Goal: Information Seeking & Learning: Check status

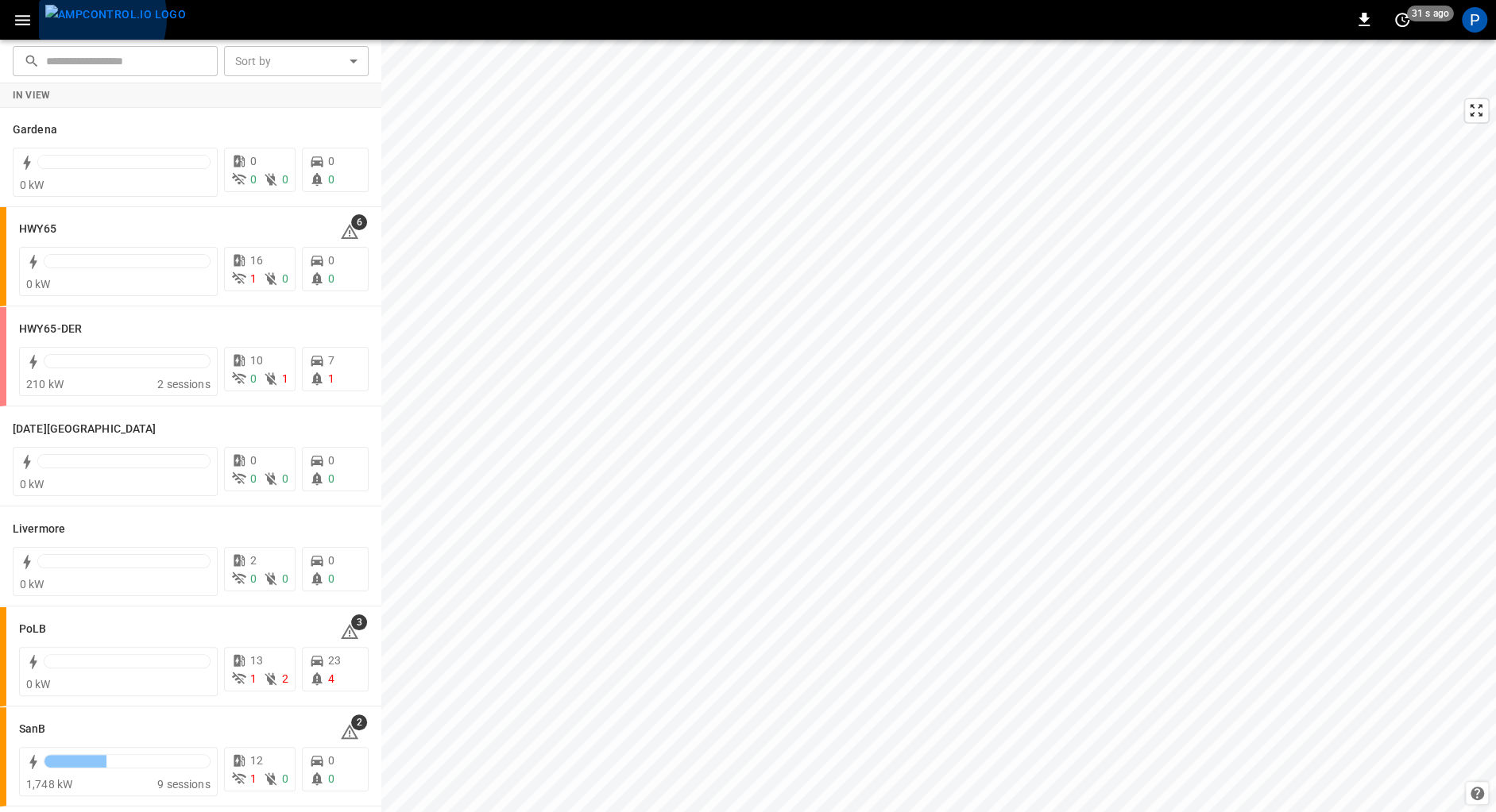
click at [78, 18] on img "menu" at bounding box center [115, 15] width 140 height 20
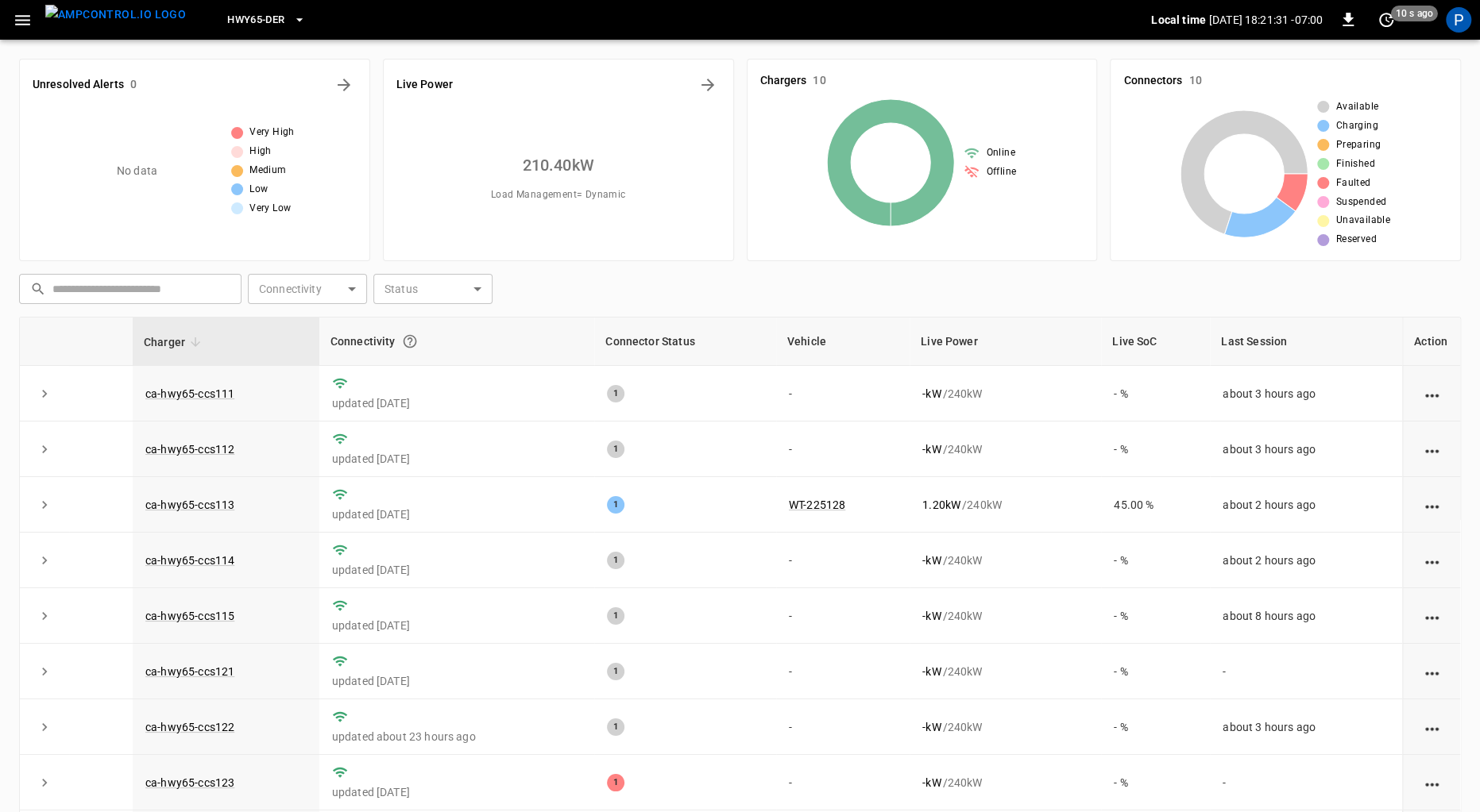
click at [254, 12] on span "HWY65-DER" at bounding box center [256, 20] width 57 height 18
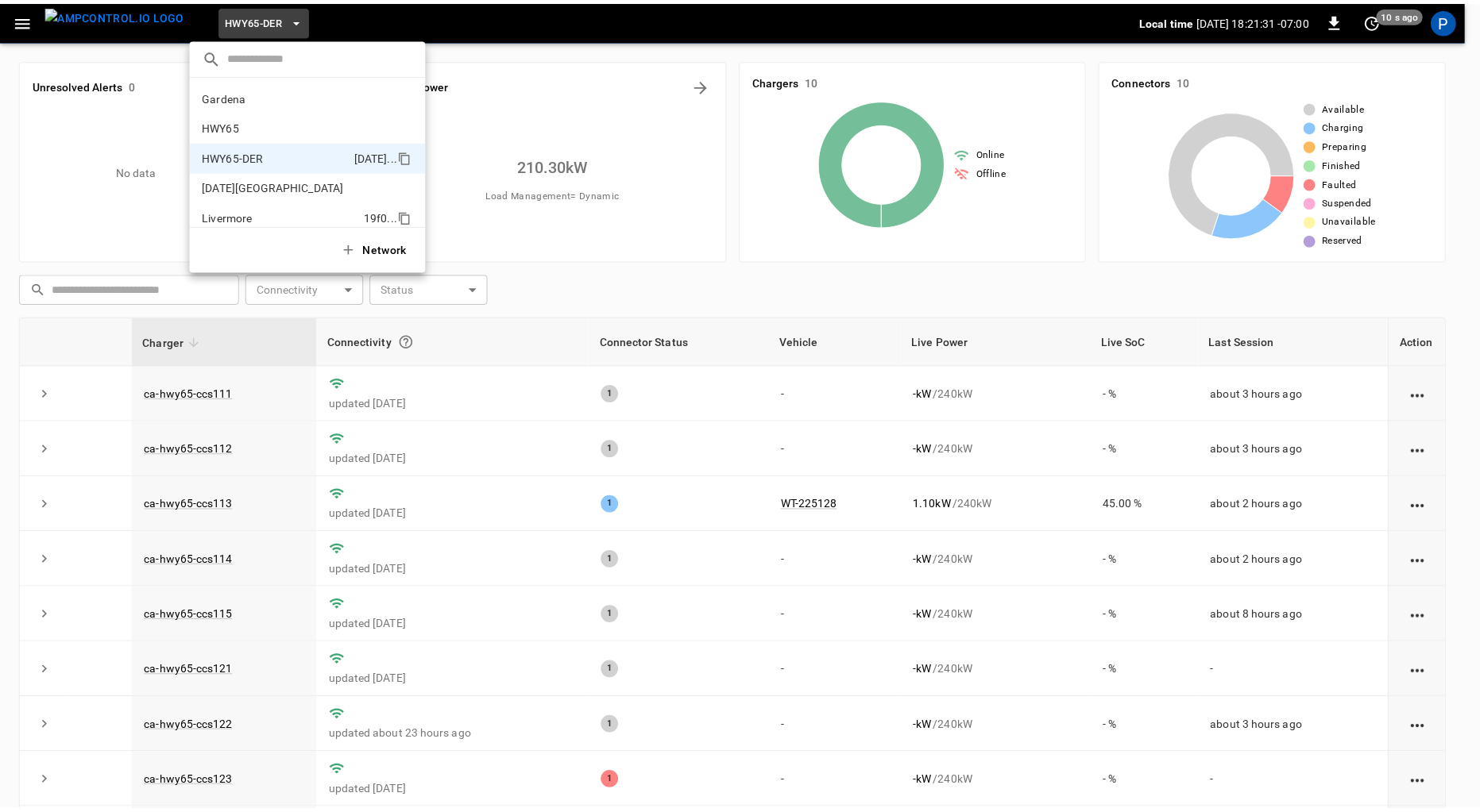
scroll to position [55, 0]
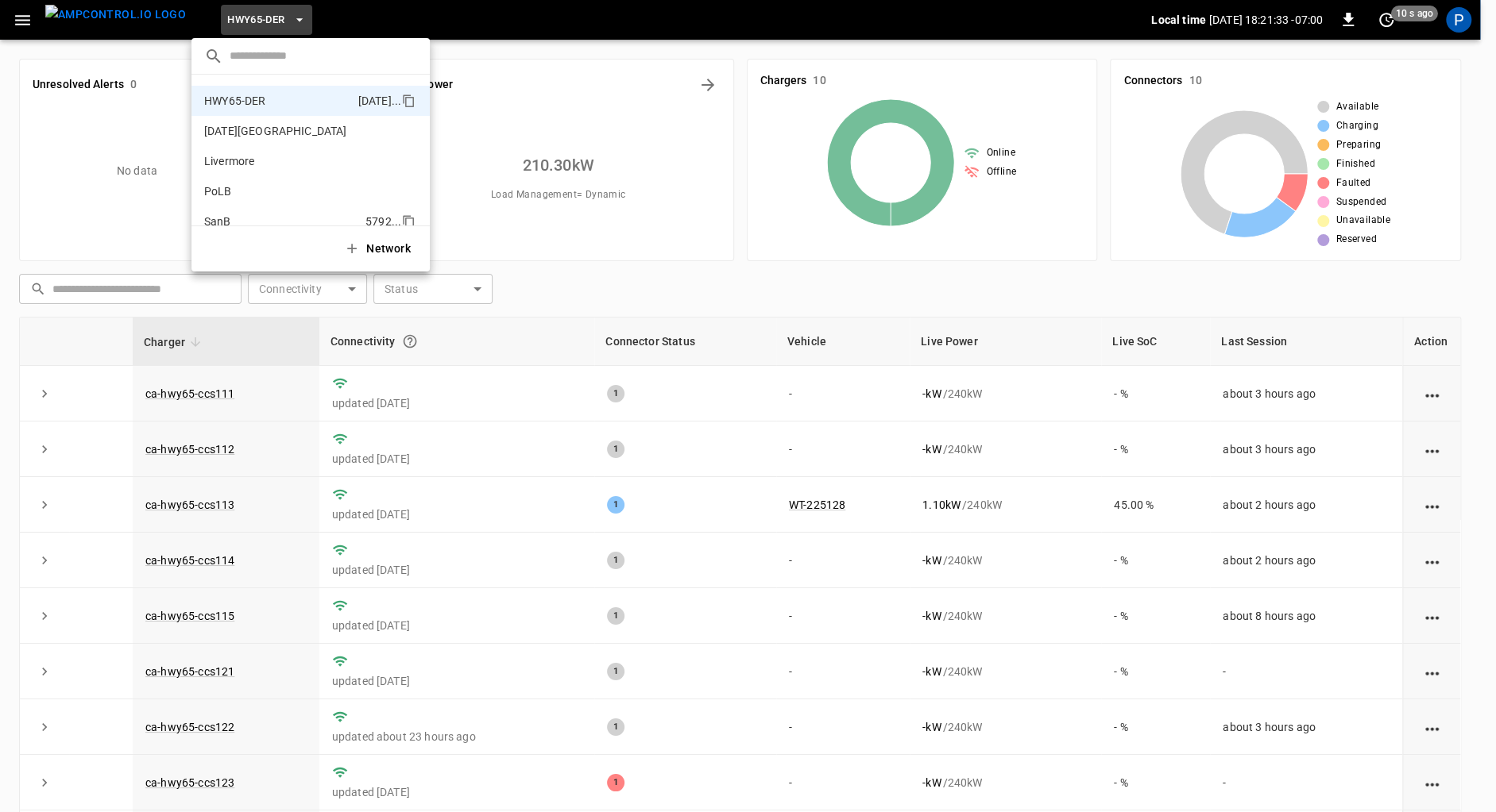
click at [264, 214] on p "SanB" at bounding box center [281, 221] width 155 height 16
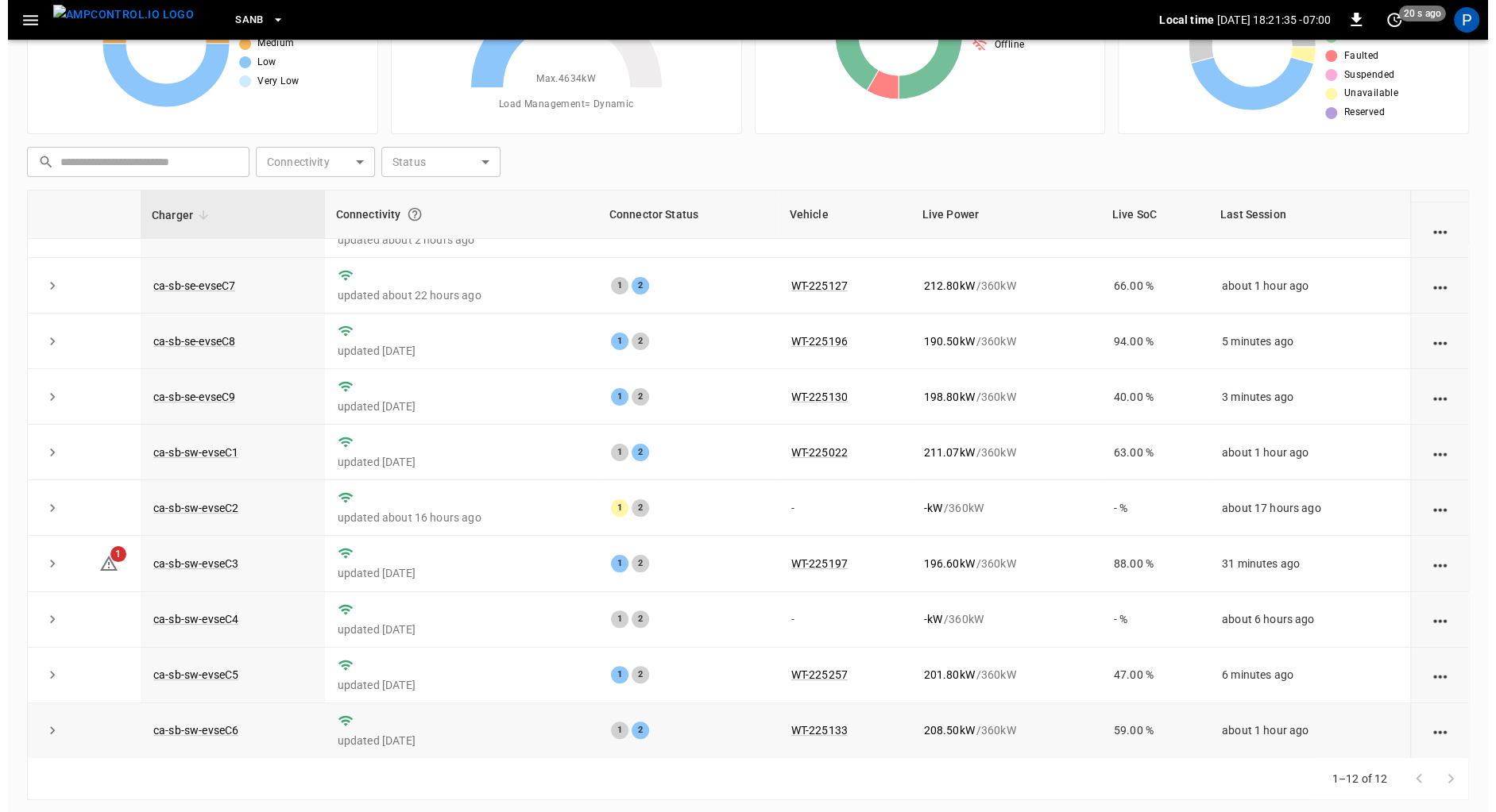
scroll to position [128, 0]
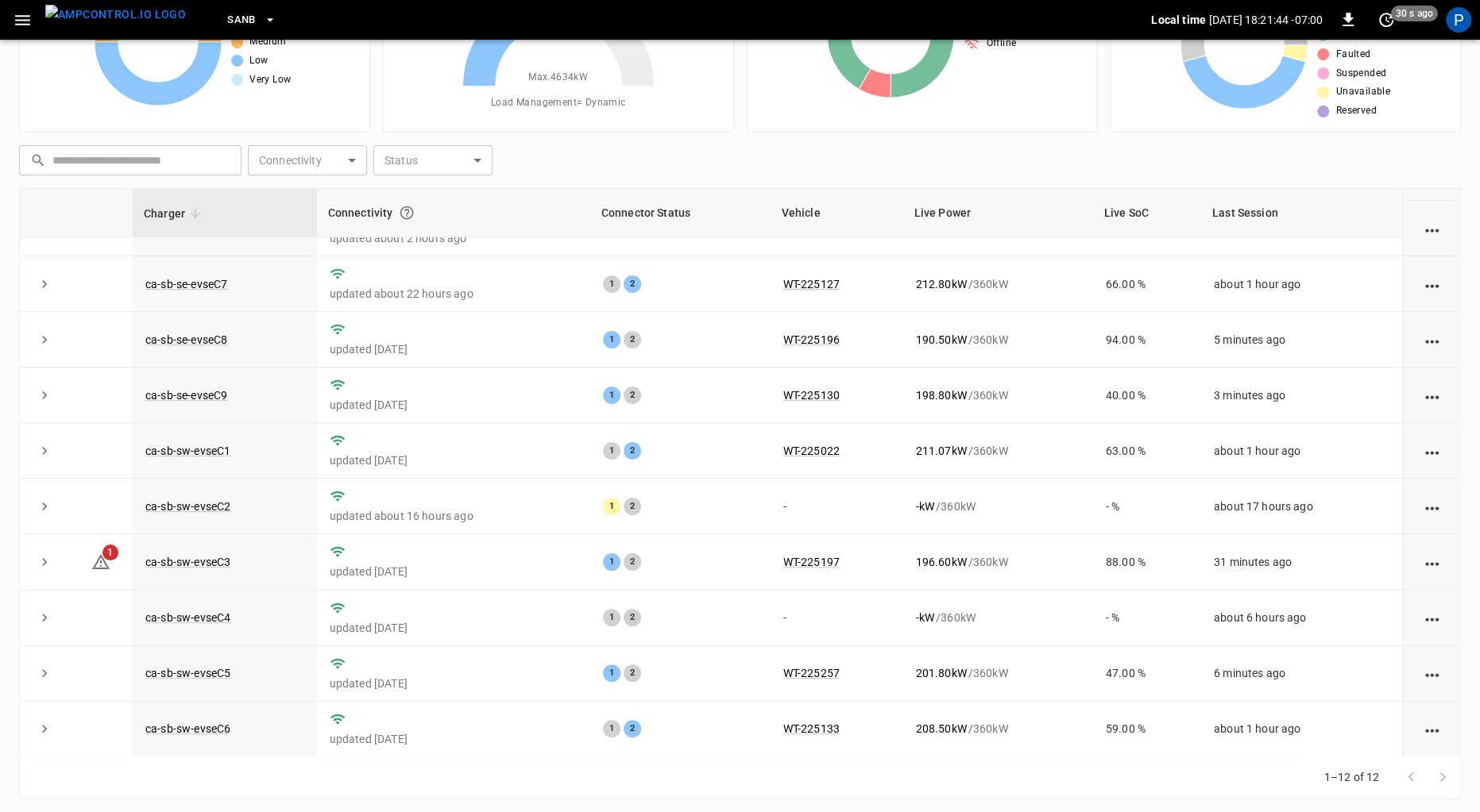
click at [221, 8] on button "SanB" at bounding box center [251, 20] width 62 height 31
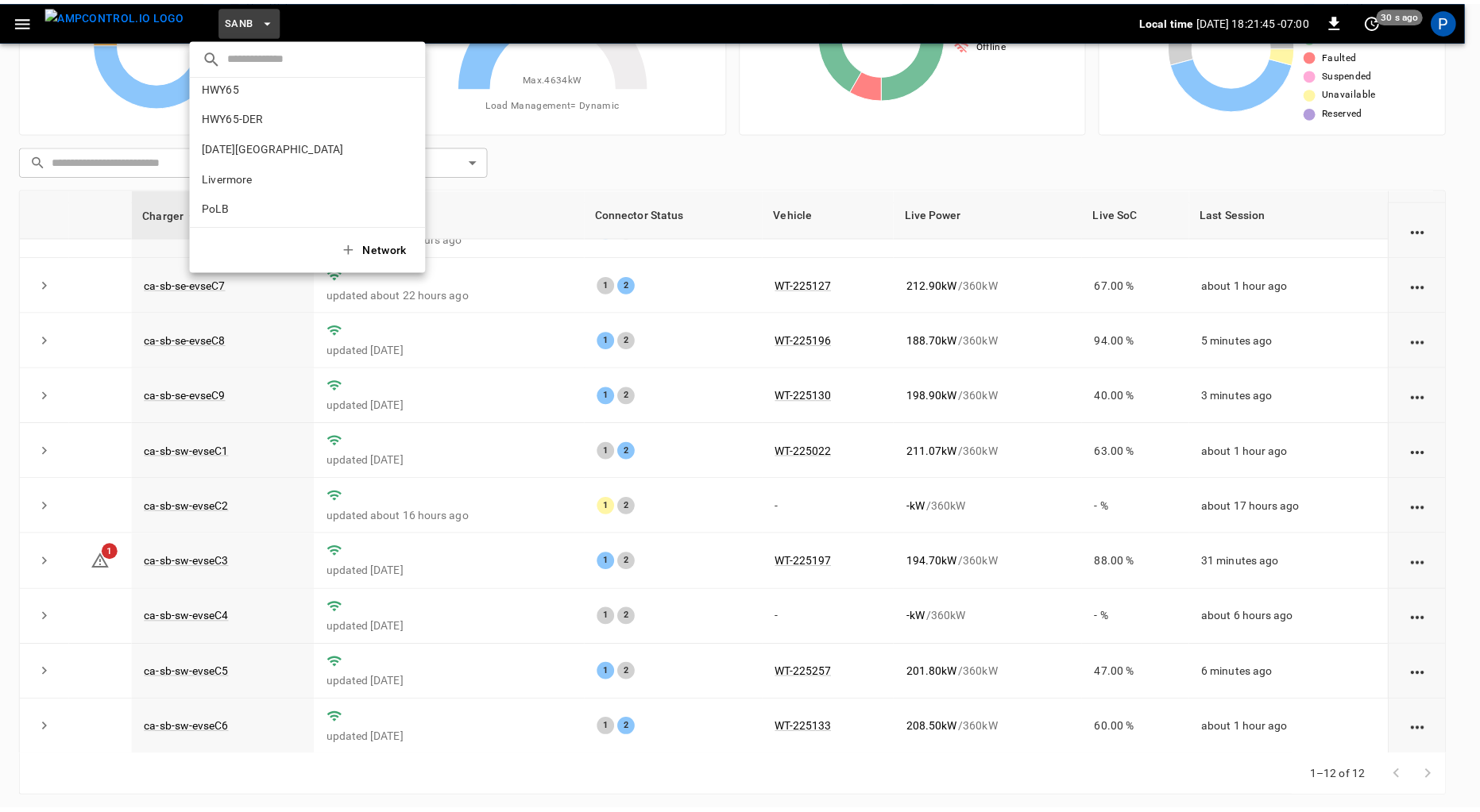
scroll to position [0, 0]
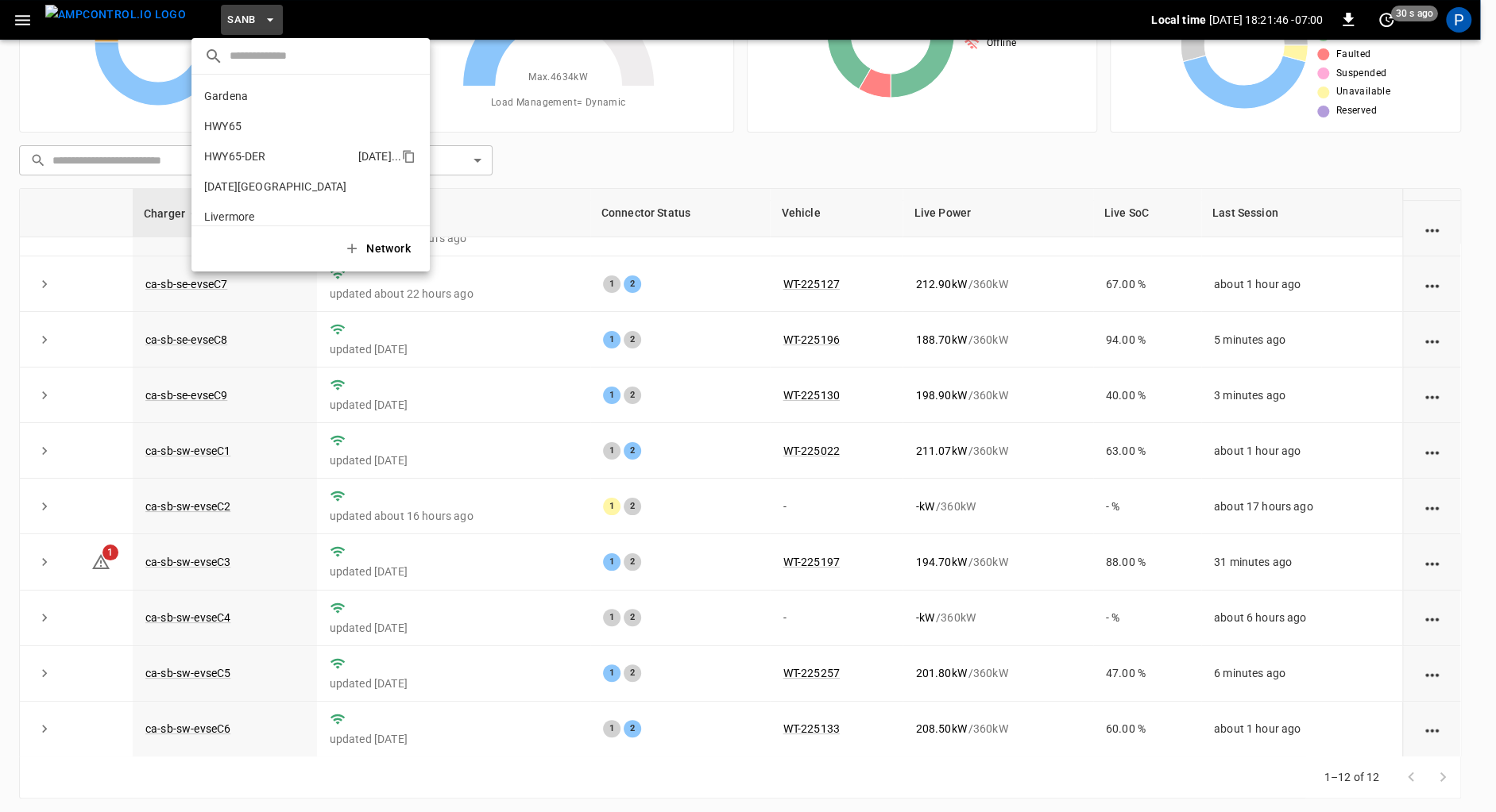
click at [272, 149] on p "HWY65-DER" at bounding box center [278, 156] width 148 height 16
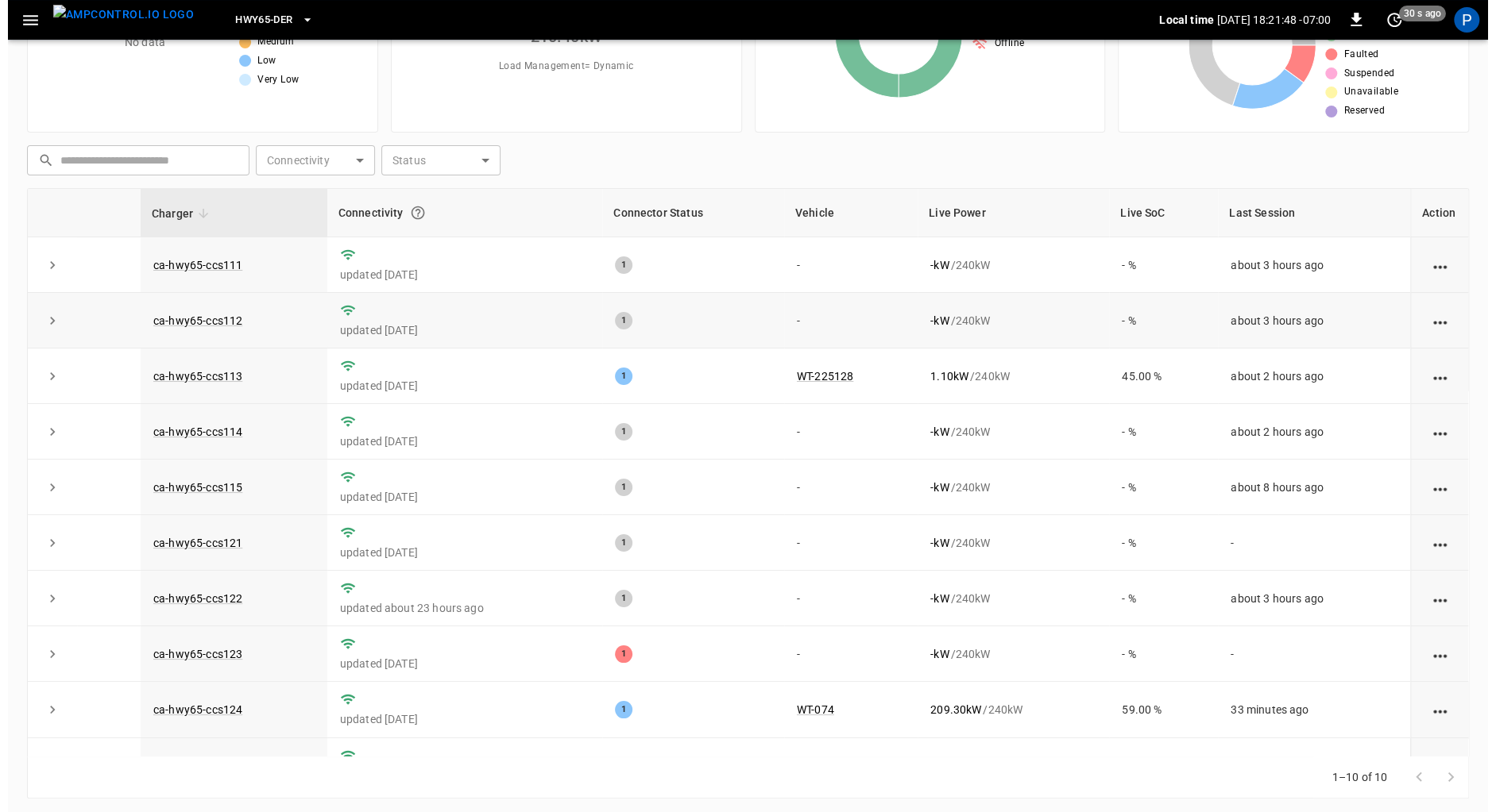
scroll to position [4, 0]
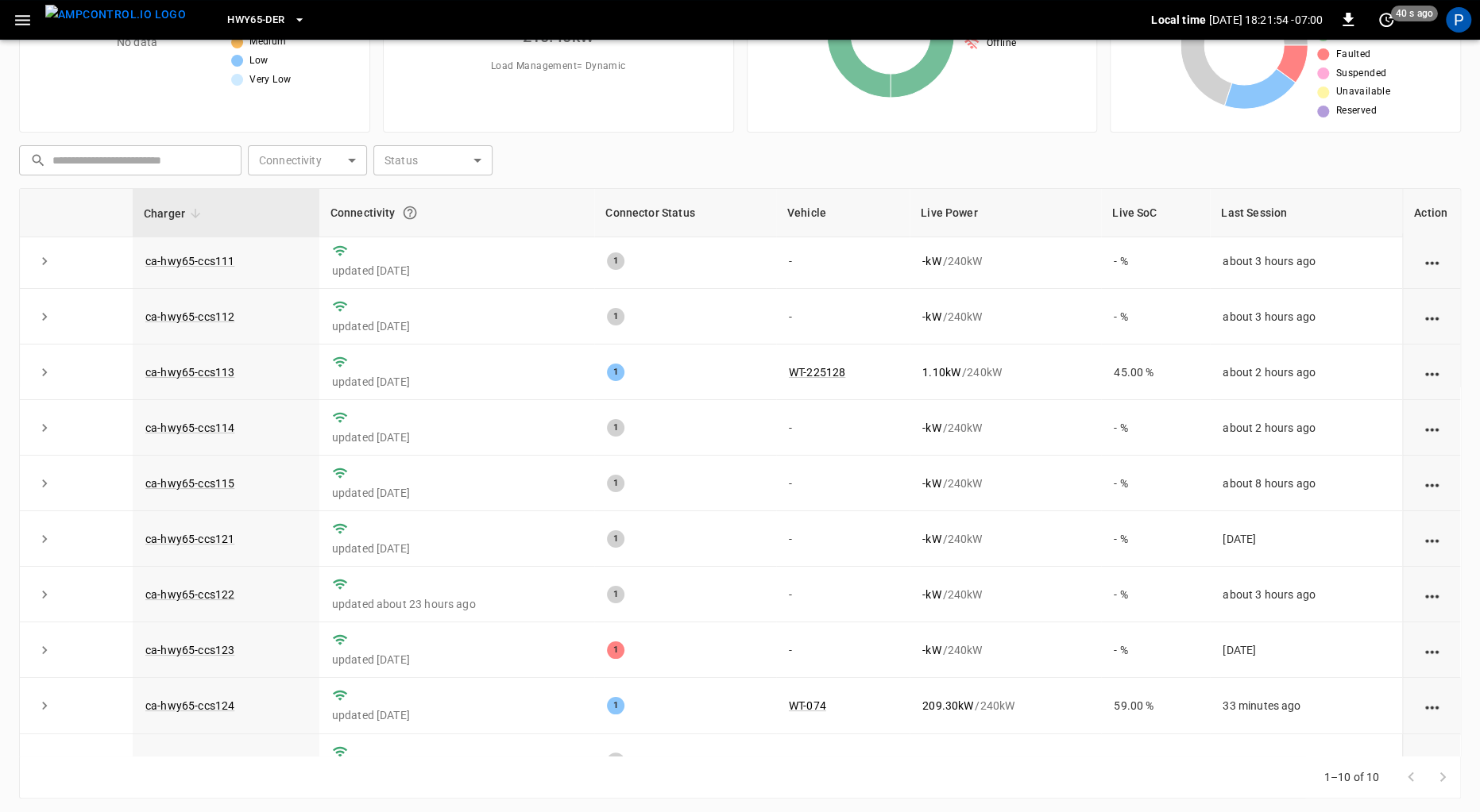
click at [238, 20] on span "HWY65-DER" at bounding box center [256, 20] width 57 height 18
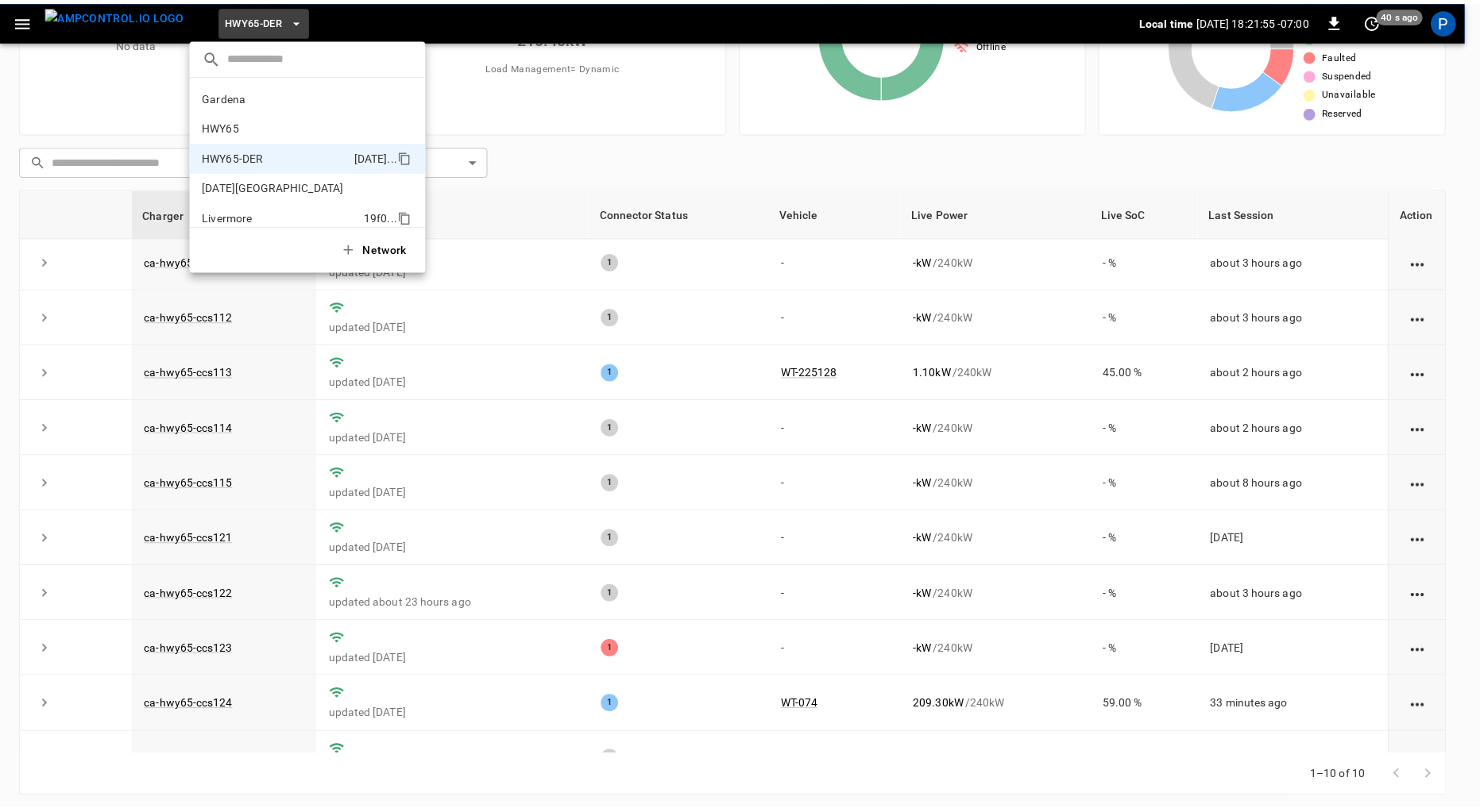
scroll to position [55, 0]
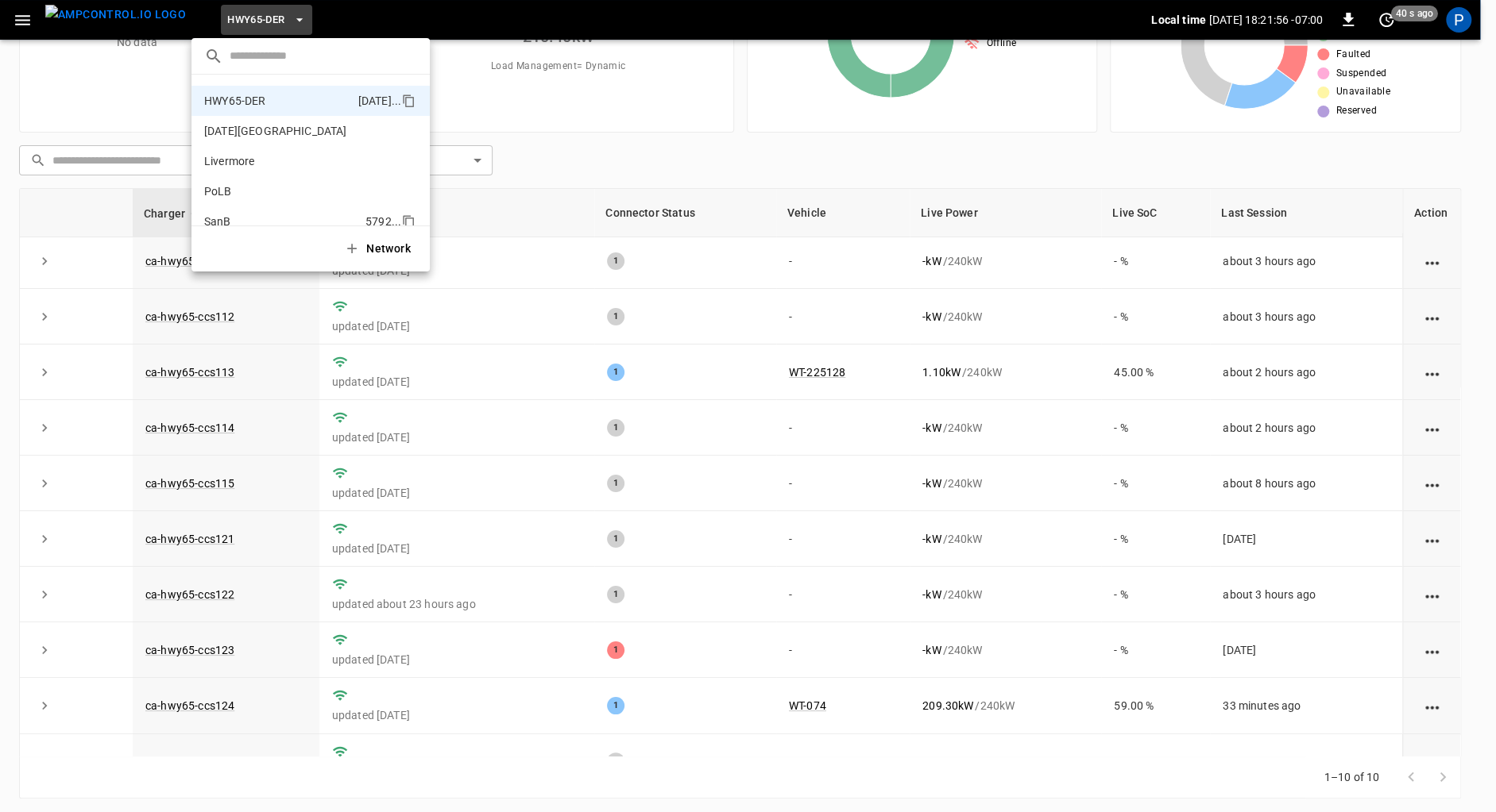
click at [253, 221] on p "SanB" at bounding box center [281, 221] width 155 height 16
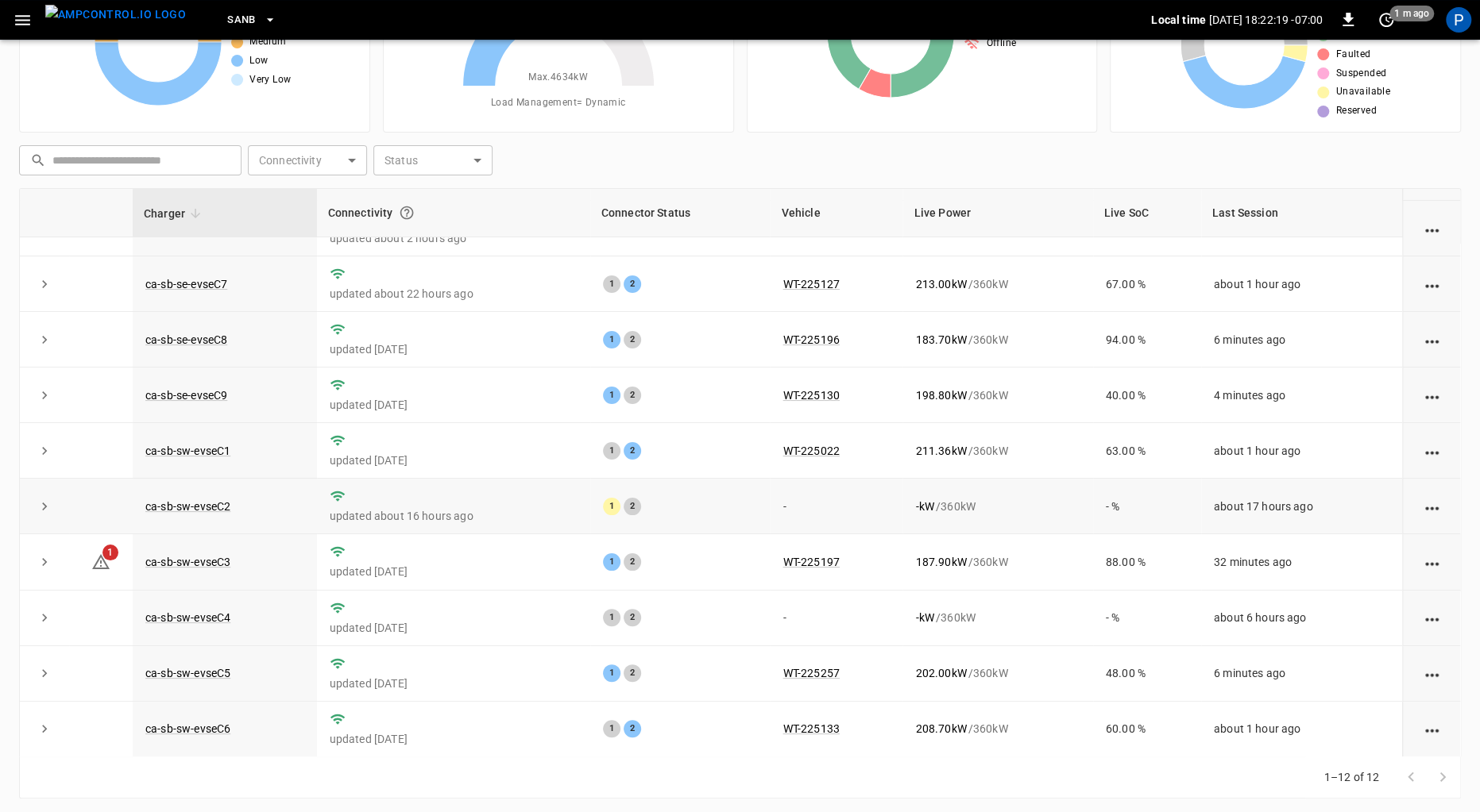
scroll to position [134, 0]
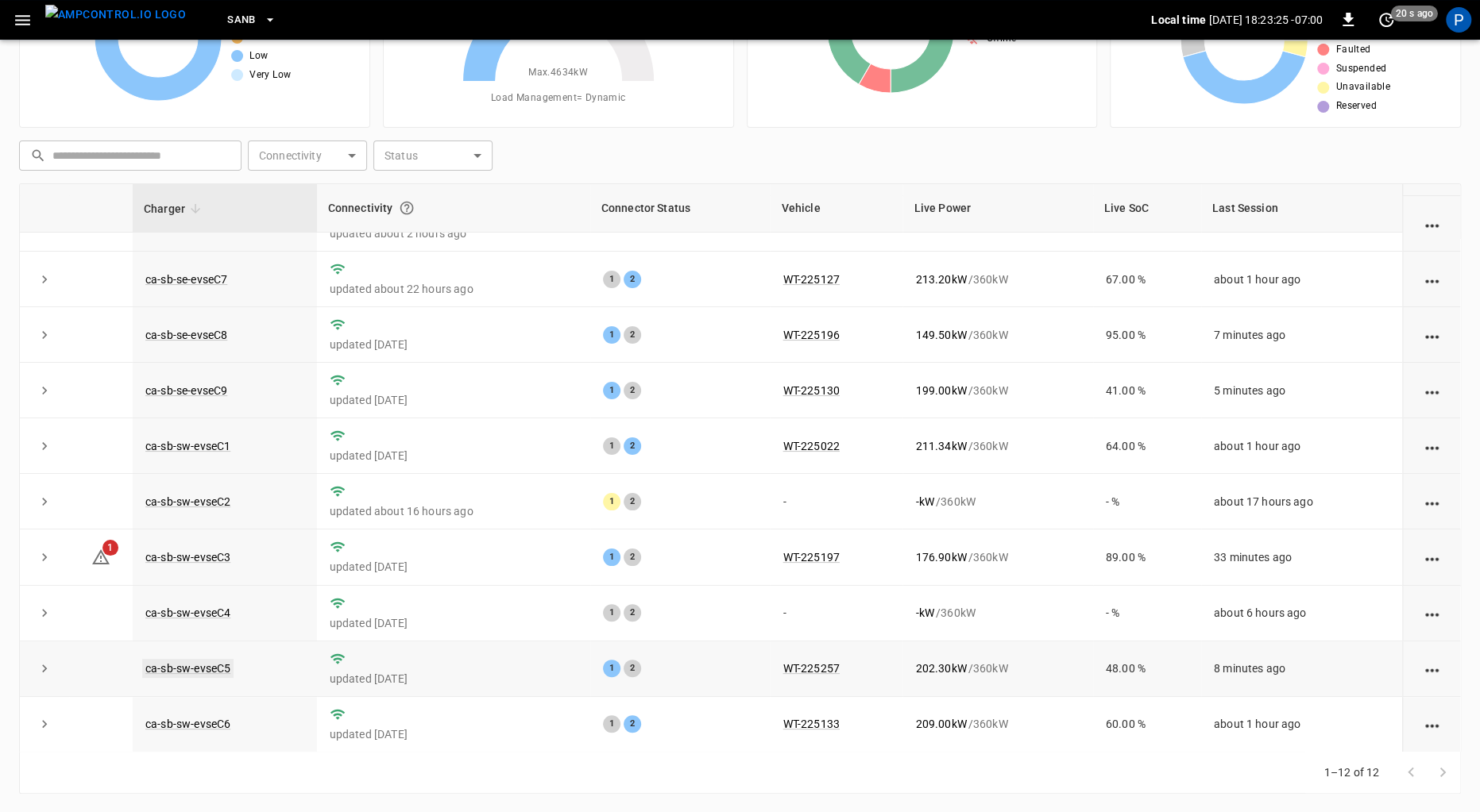
click at [211, 666] on link "ca-sb-sw-evseC5" at bounding box center [187, 668] width 91 height 19
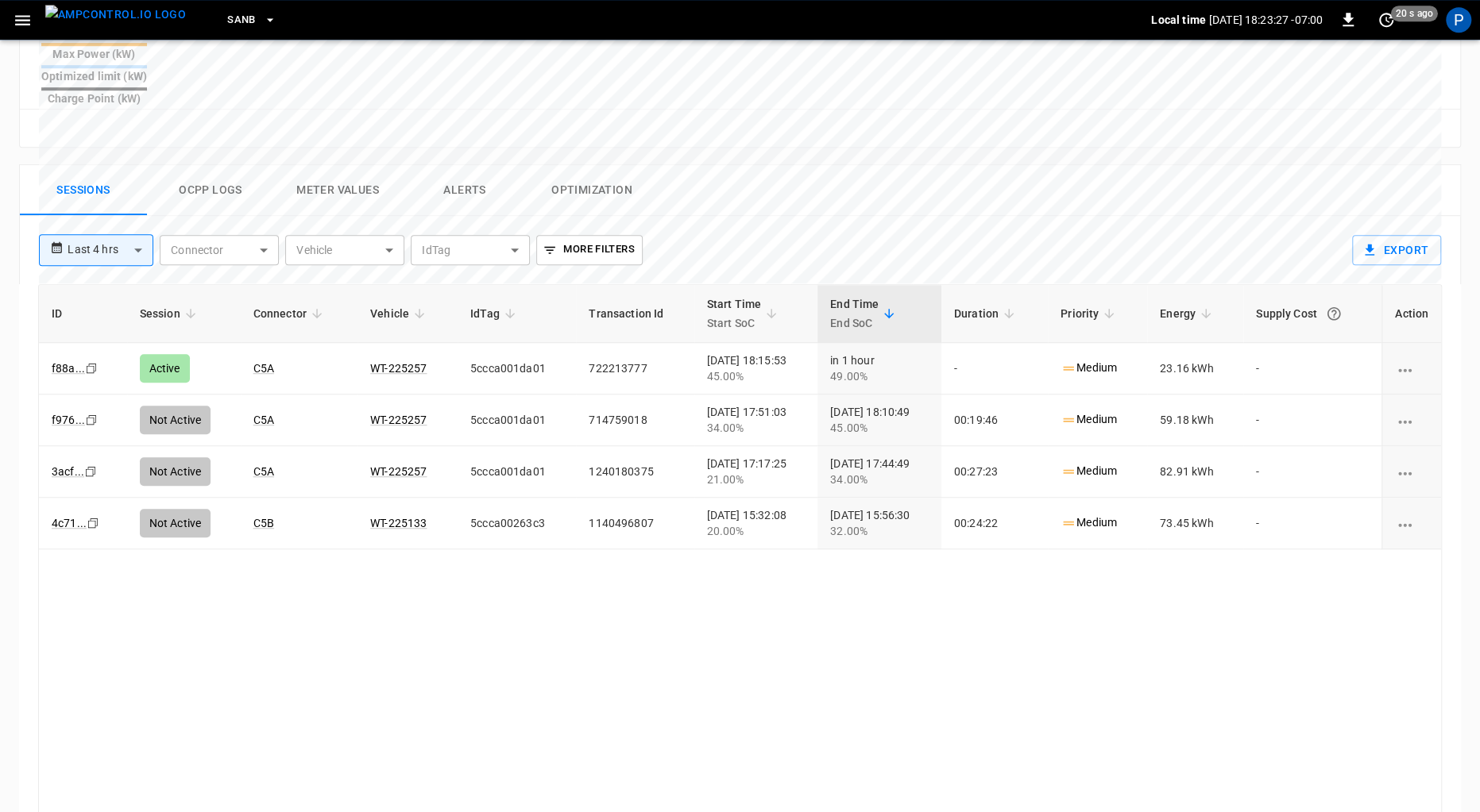
scroll to position [732, 0]
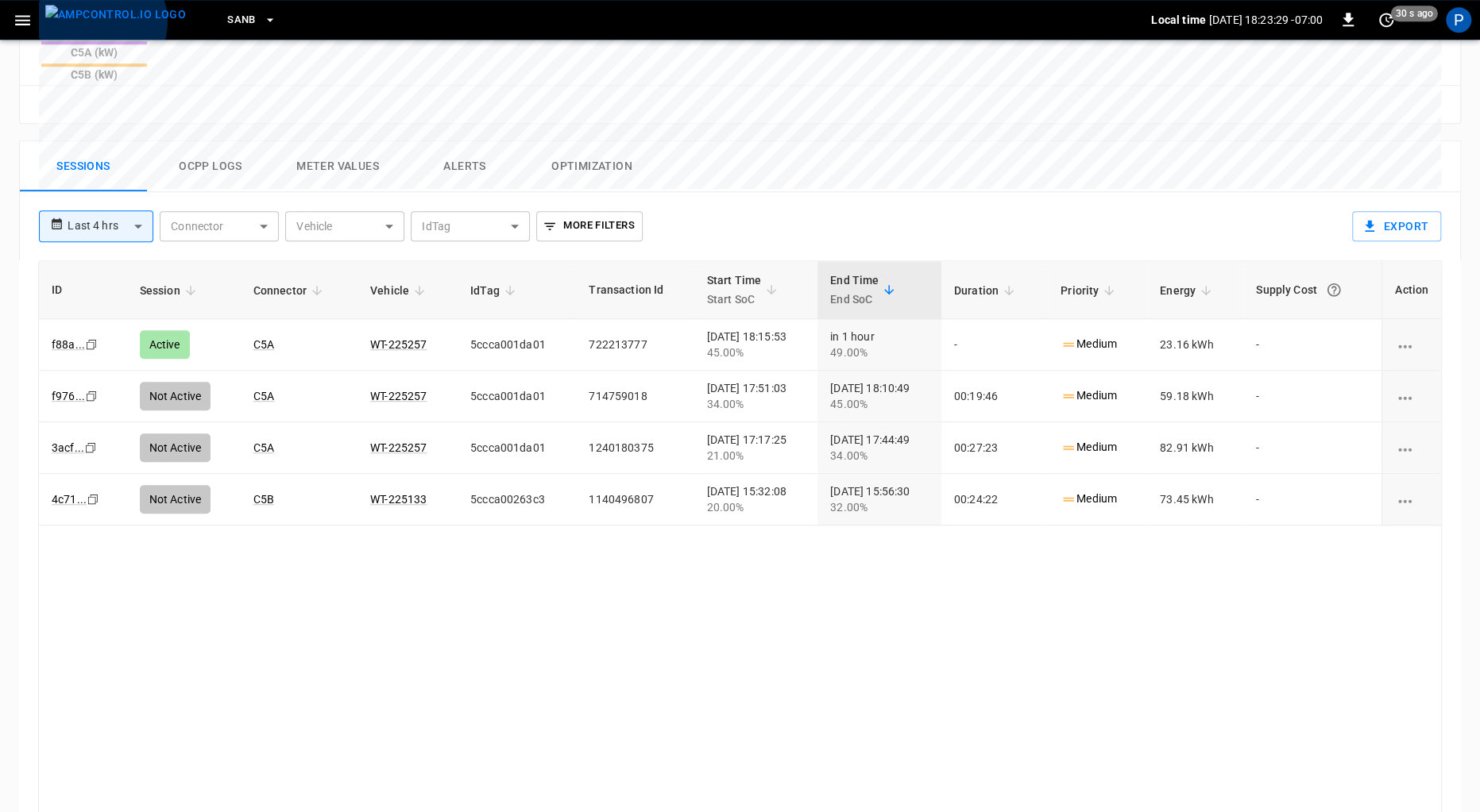
click at [100, 21] on img "menu" at bounding box center [115, 15] width 140 height 20
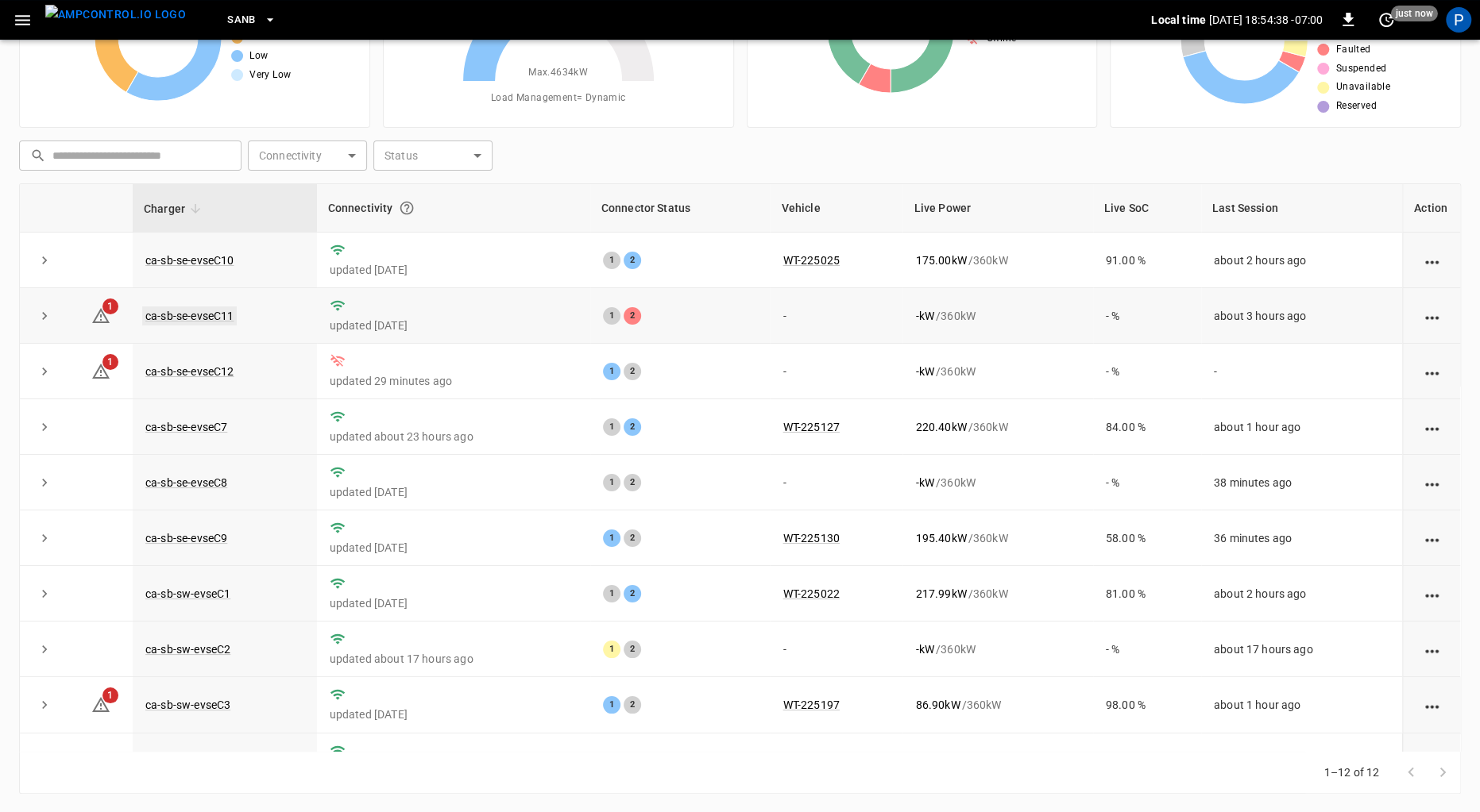
click at [222, 319] on link "ca-sb-se-evseC11" at bounding box center [189, 316] width 94 height 19
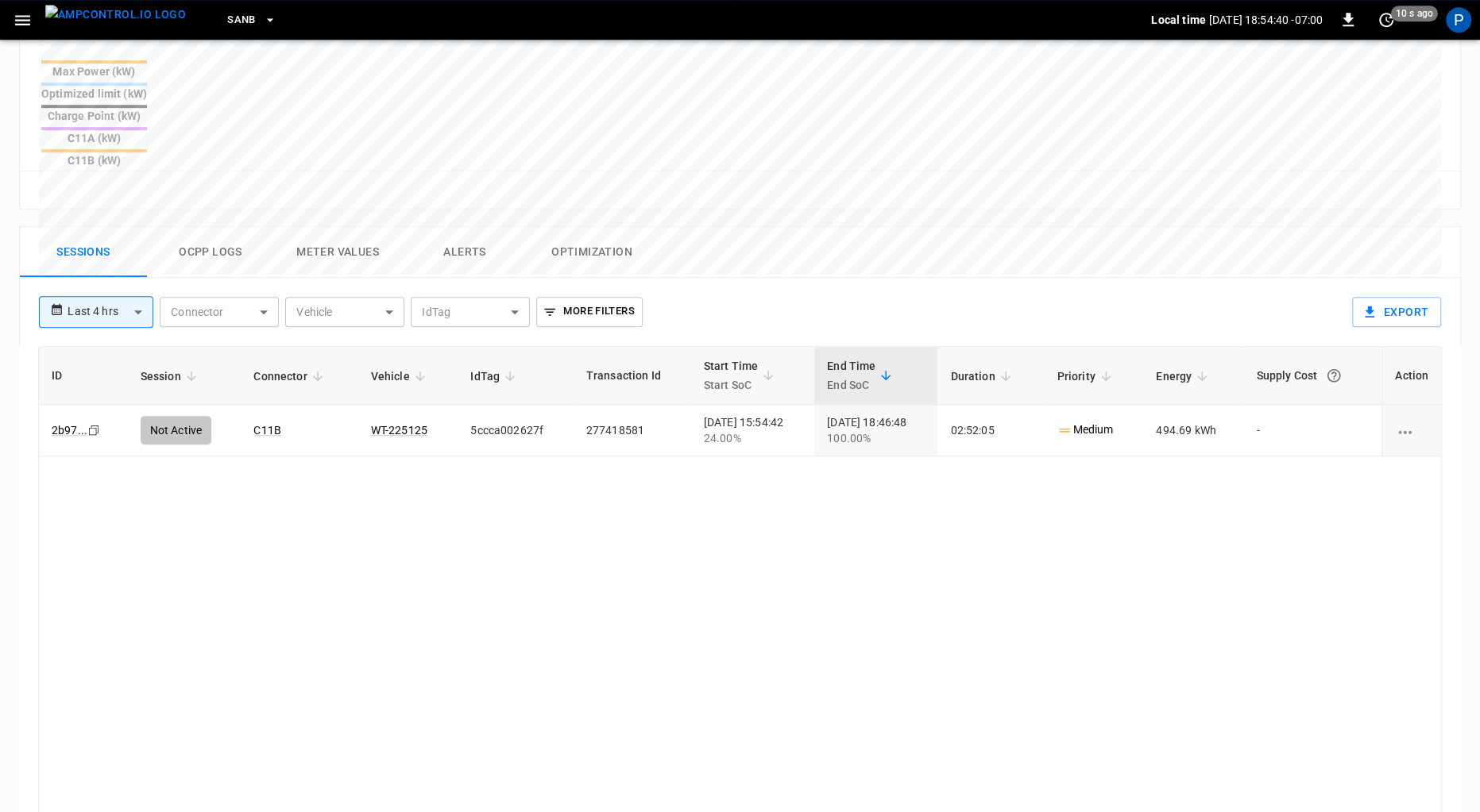
scroll to position [650, 0]
click at [457, 224] on button "Alerts" at bounding box center [465, 249] width 127 height 51
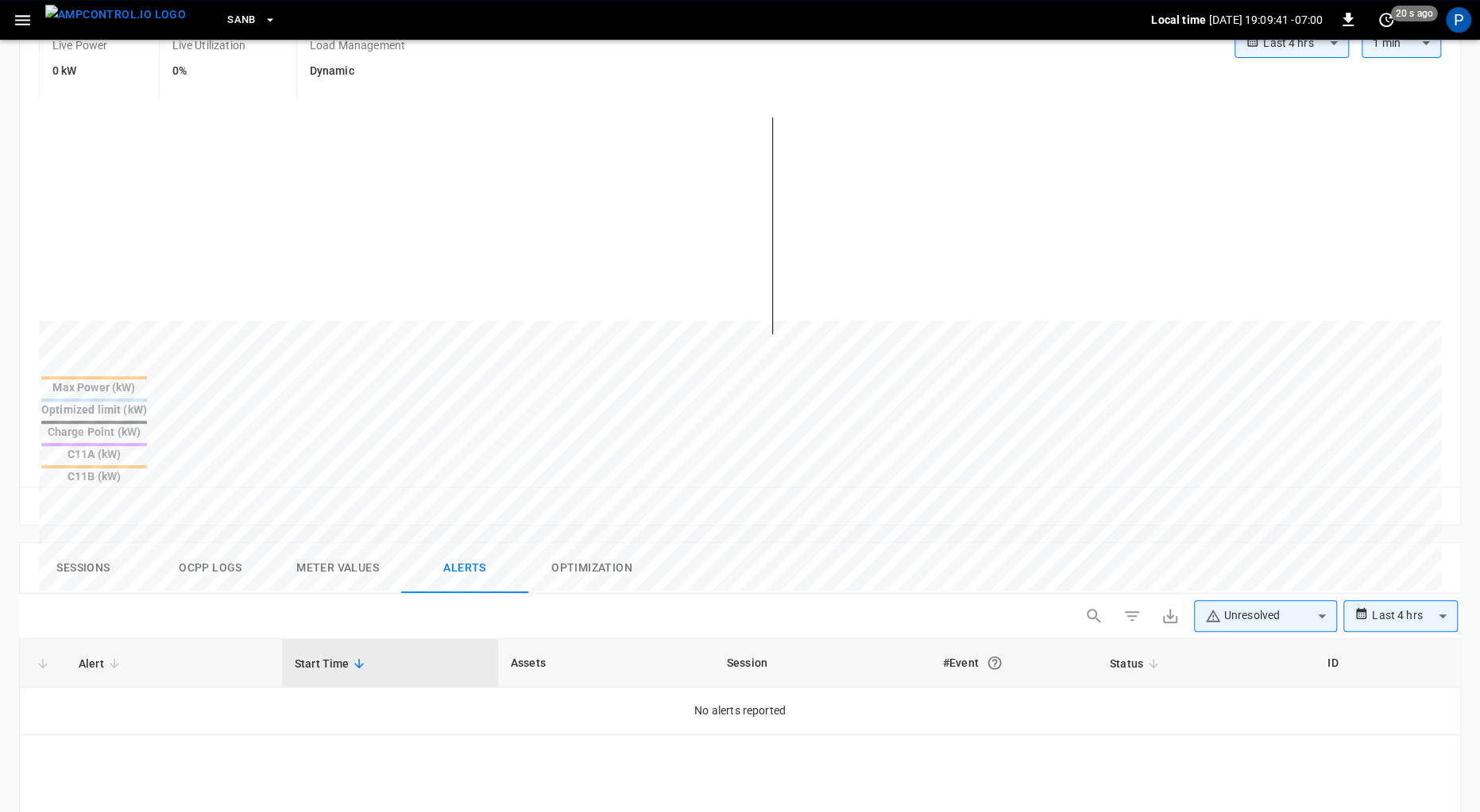
scroll to position [0, 0]
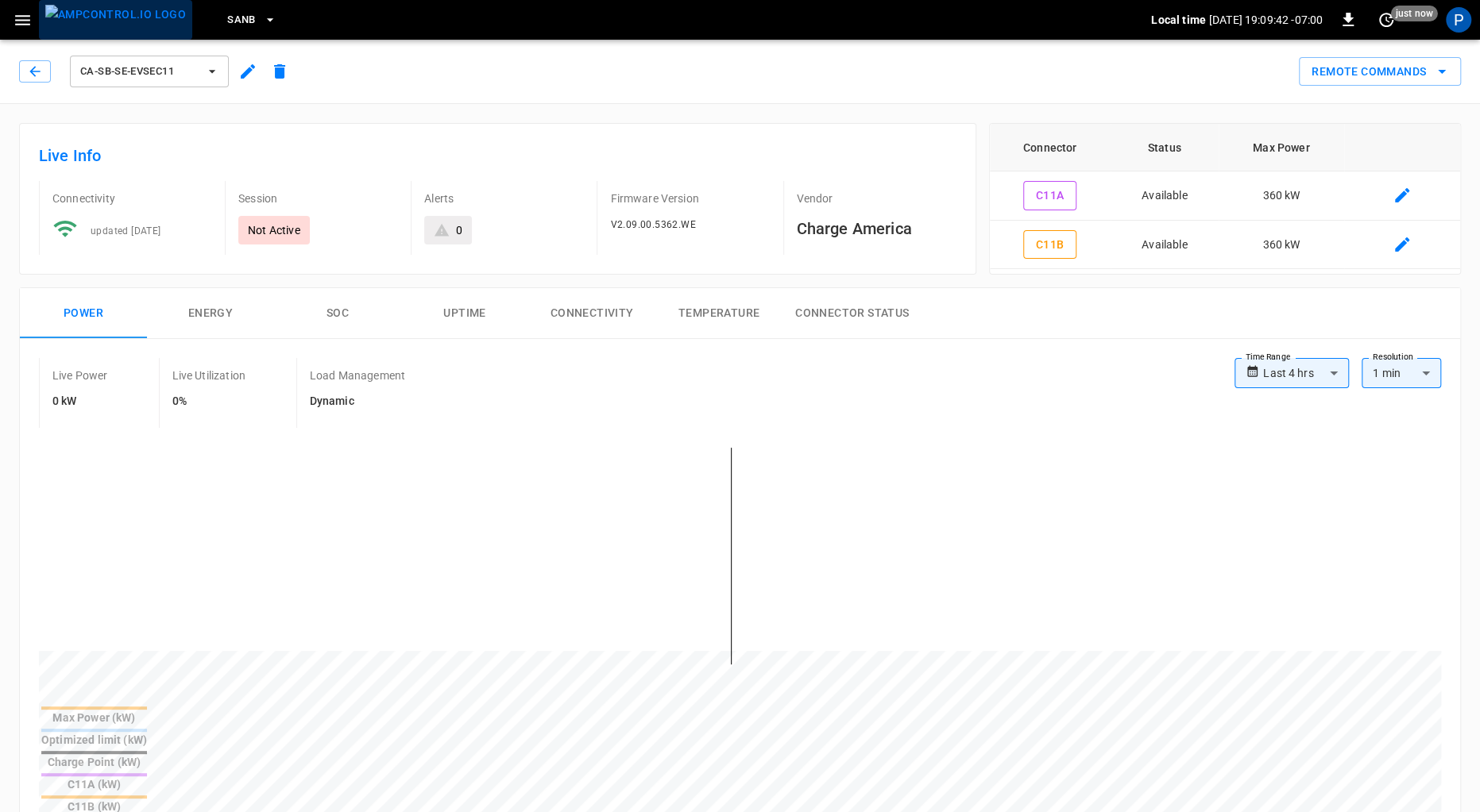
drag, startPoint x: 127, startPoint y: 22, endPoint x: 159, endPoint y: 35, distance: 34.5
click at [127, 21] on img "menu" at bounding box center [115, 15] width 140 height 20
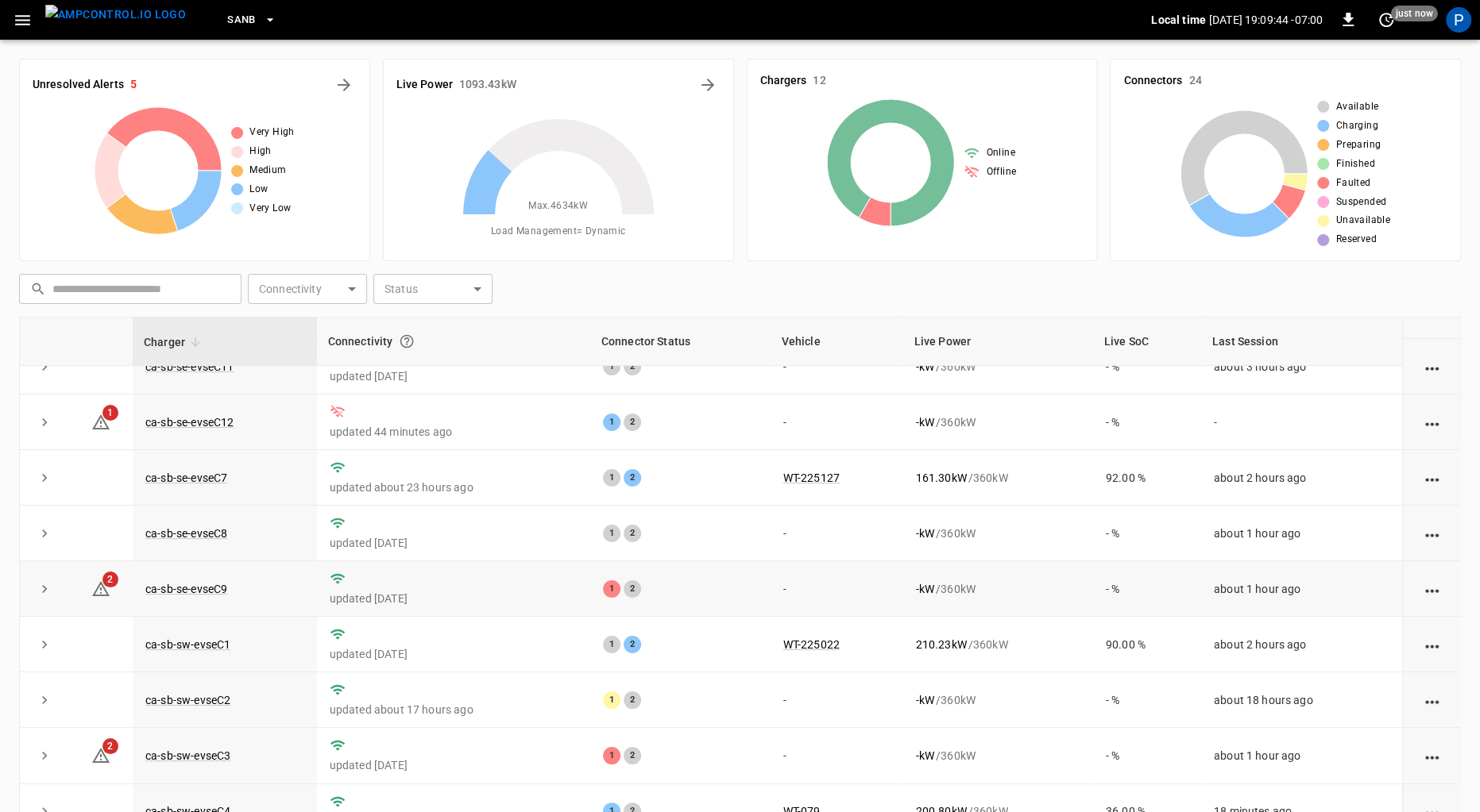
scroll to position [148, 0]
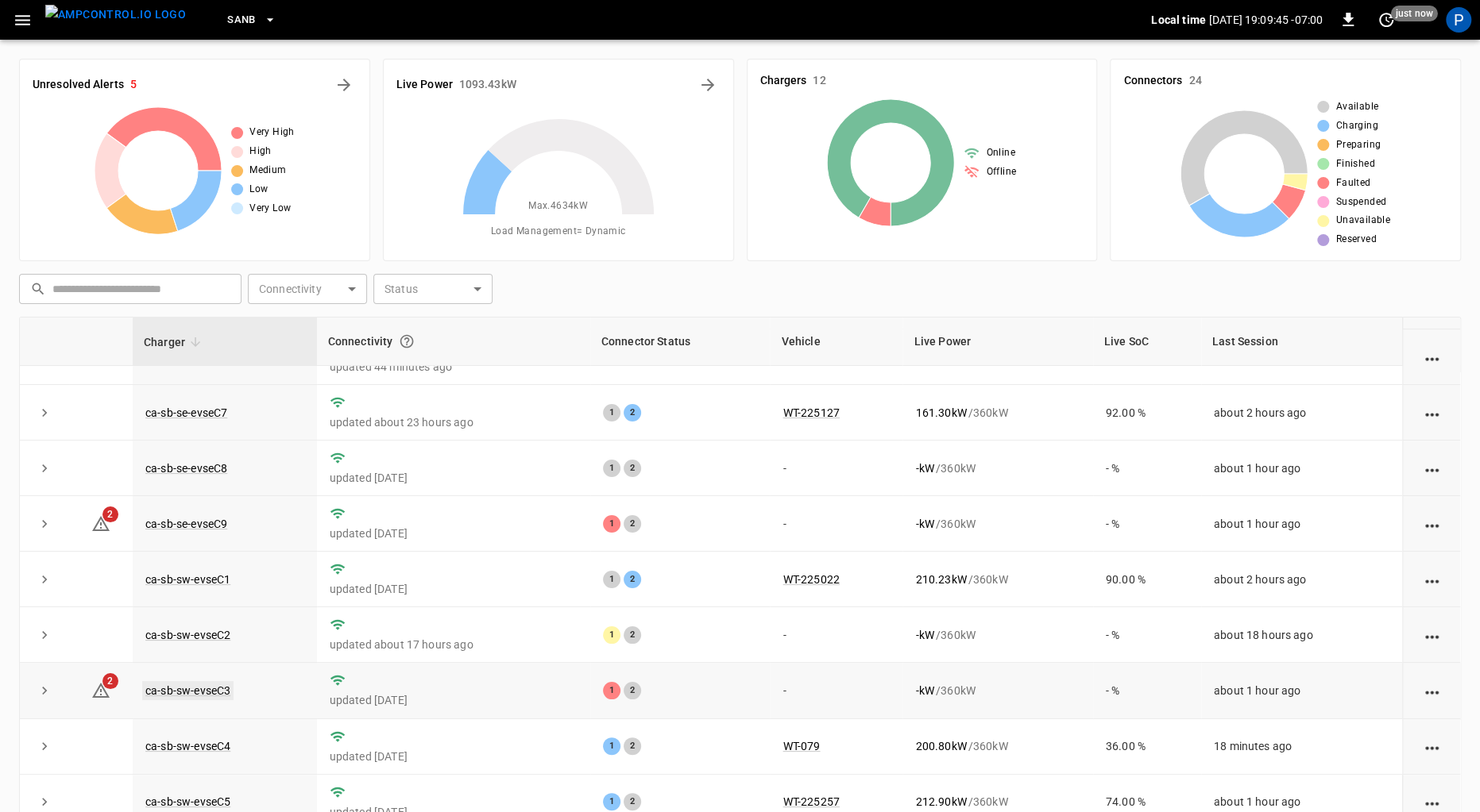
click at [207, 694] on link "ca-sb-sw-evseC3" at bounding box center [187, 690] width 91 height 19
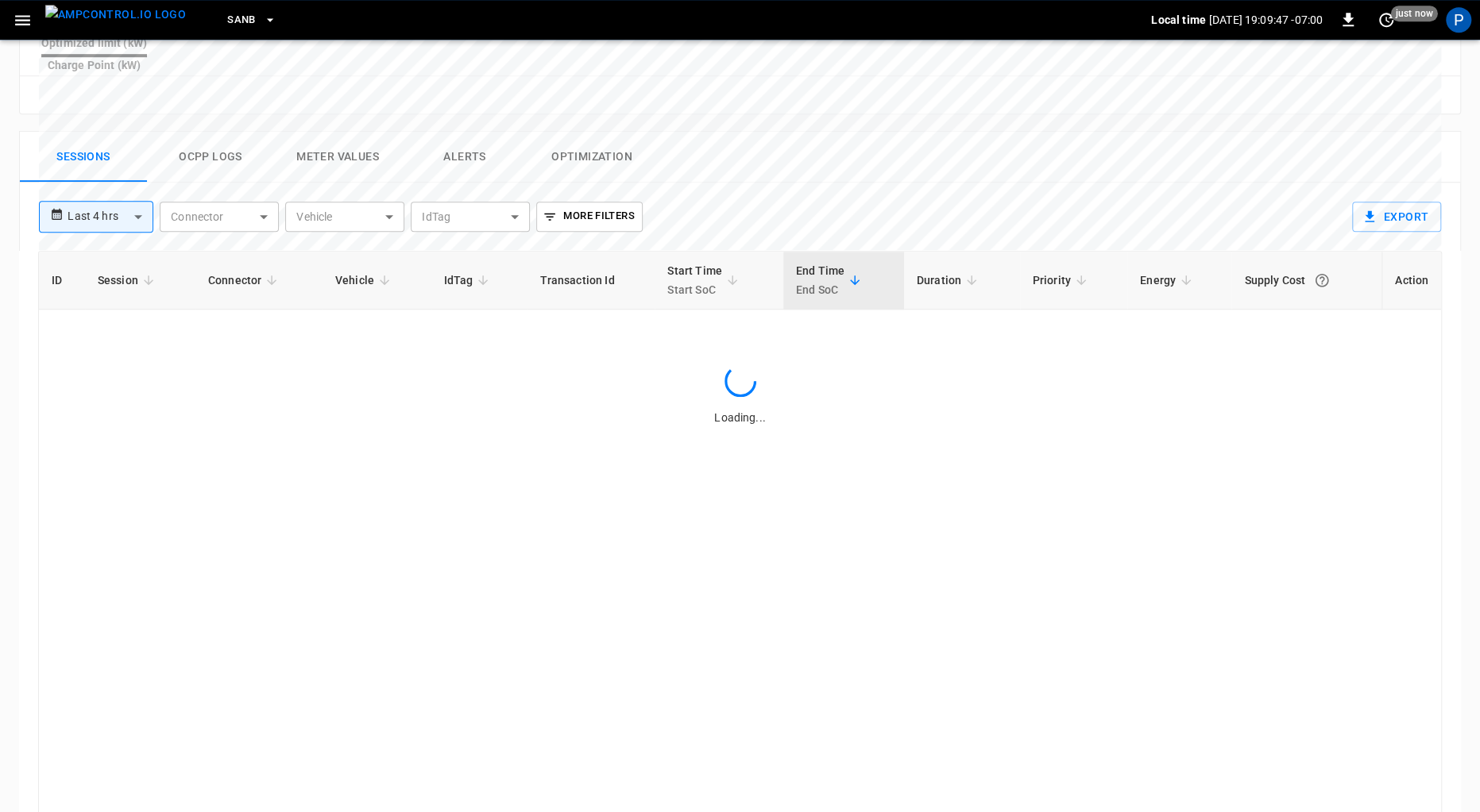
scroll to position [732, 0]
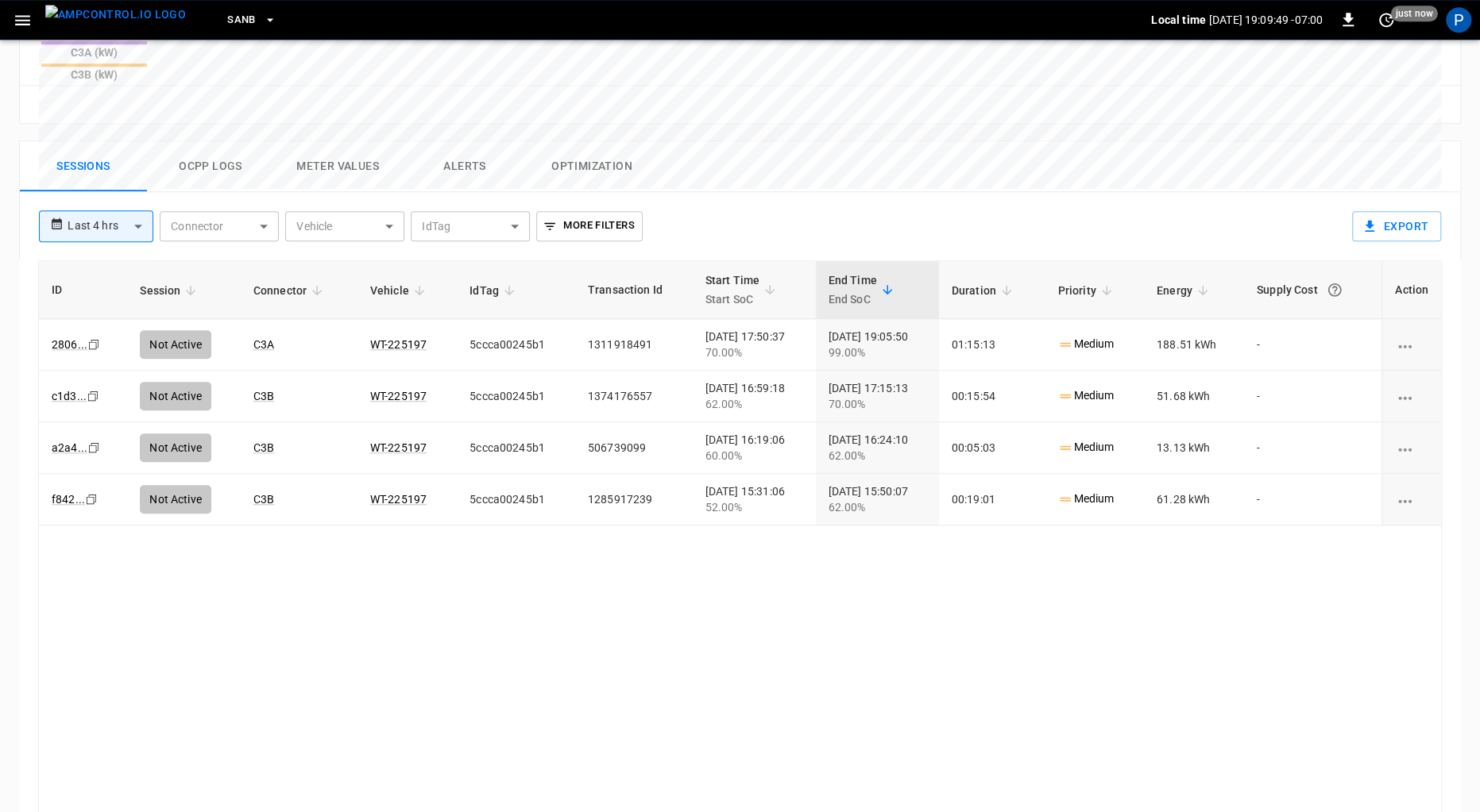
click at [475, 141] on button "Alerts" at bounding box center [465, 166] width 127 height 51
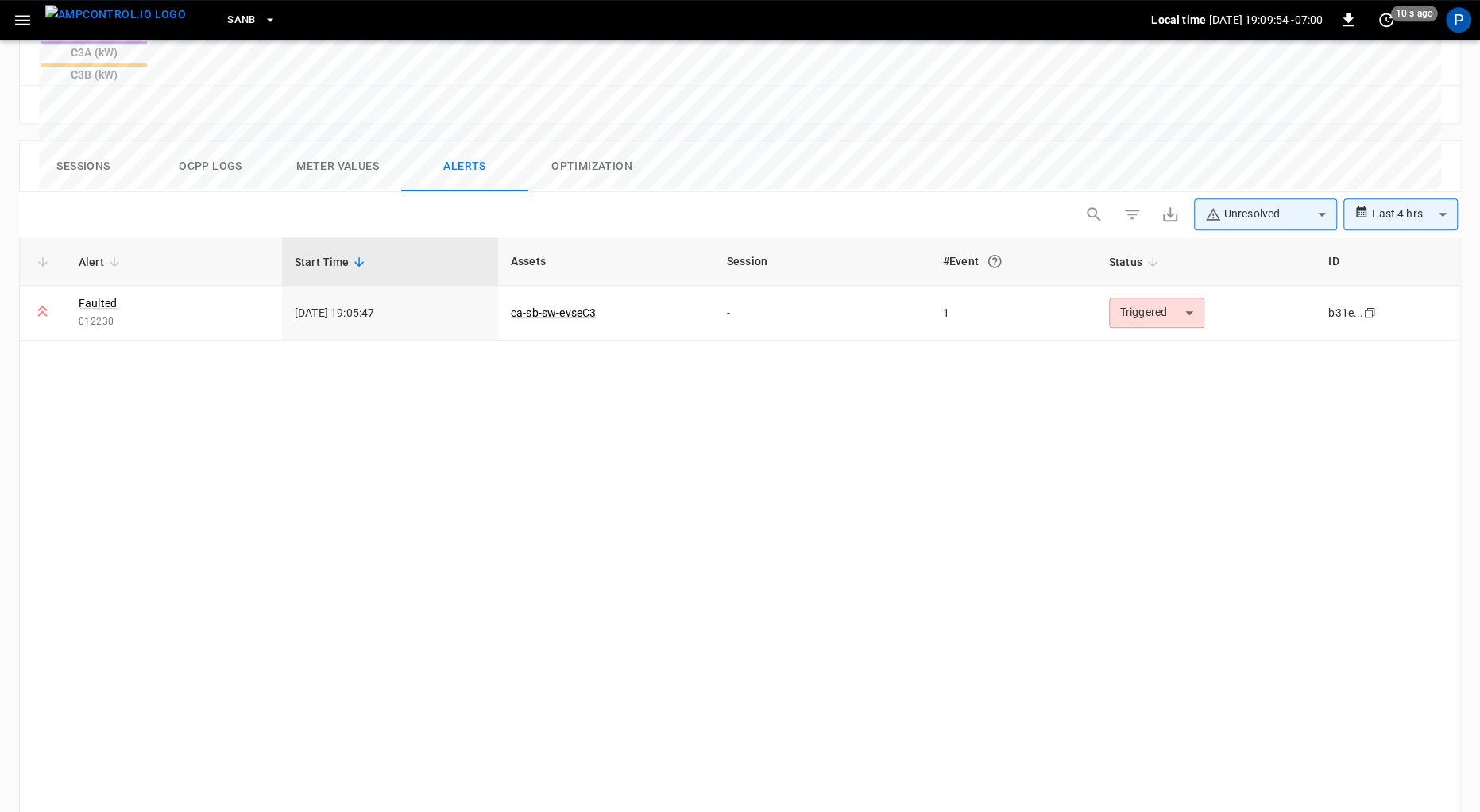
click at [86, 24] on img "menu" at bounding box center [115, 15] width 140 height 20
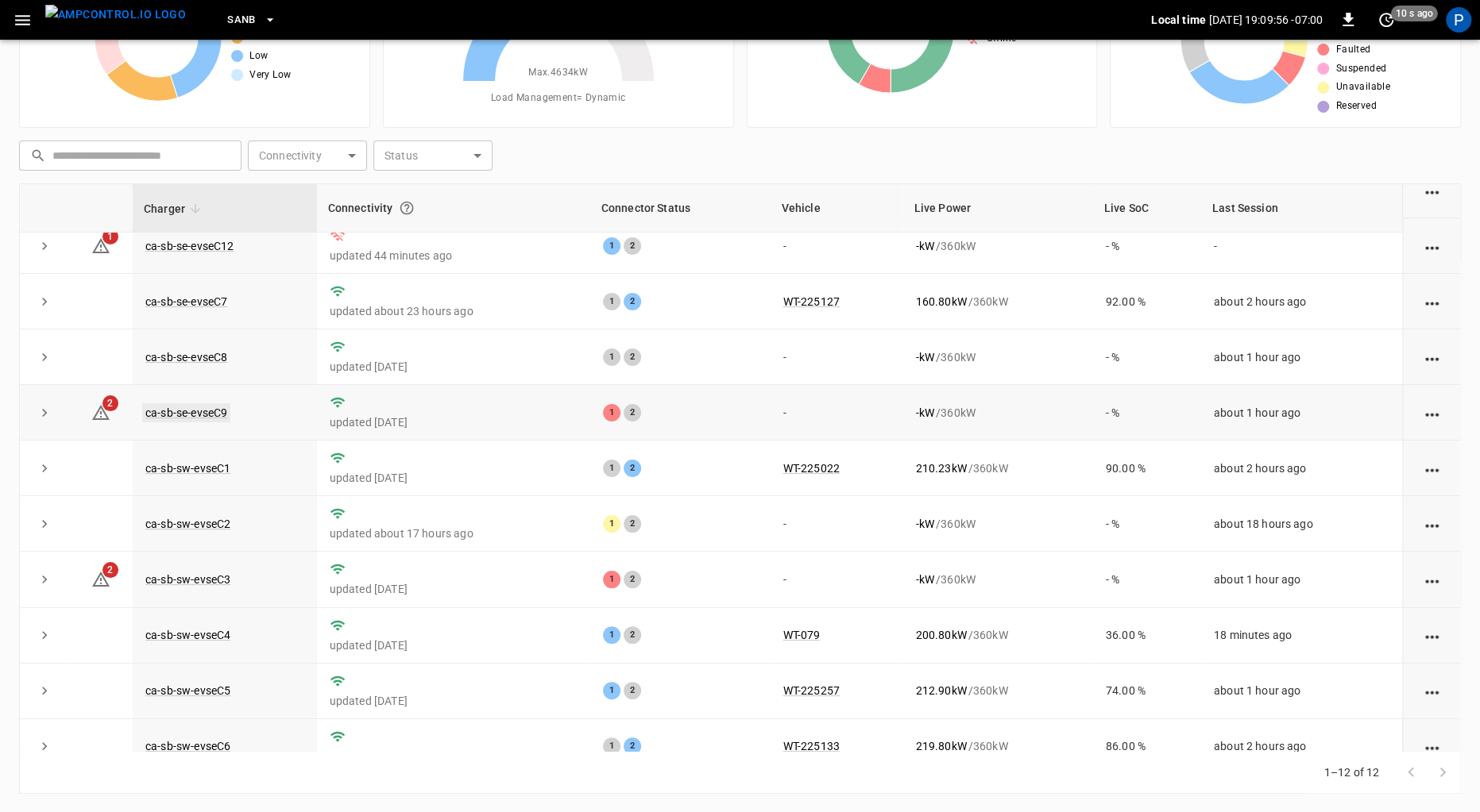
scroll to position [132, 0]
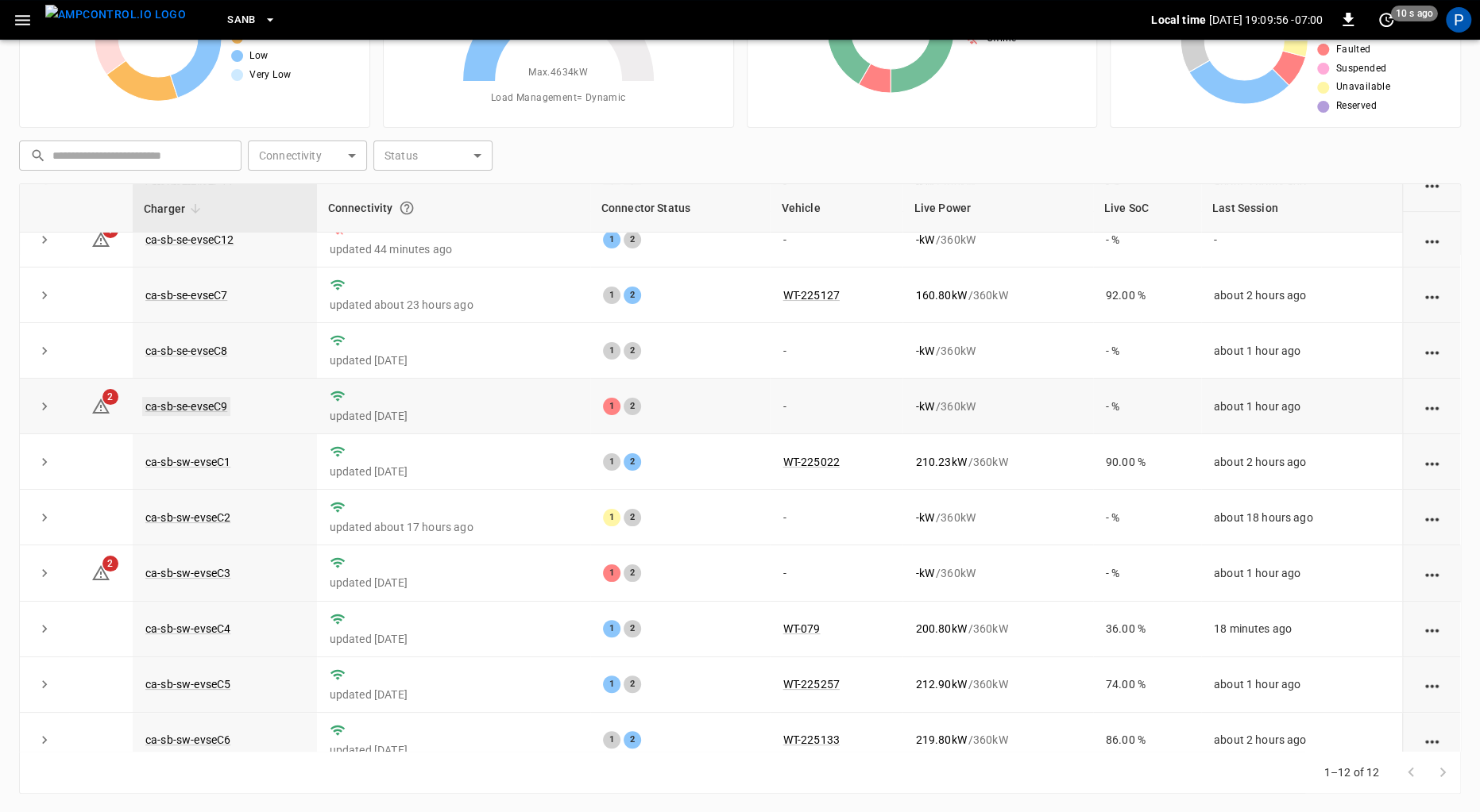
click at [216, 406] on link "ca-sb-se-evseC9" at bounding box center [187, 406] width 89 height 19
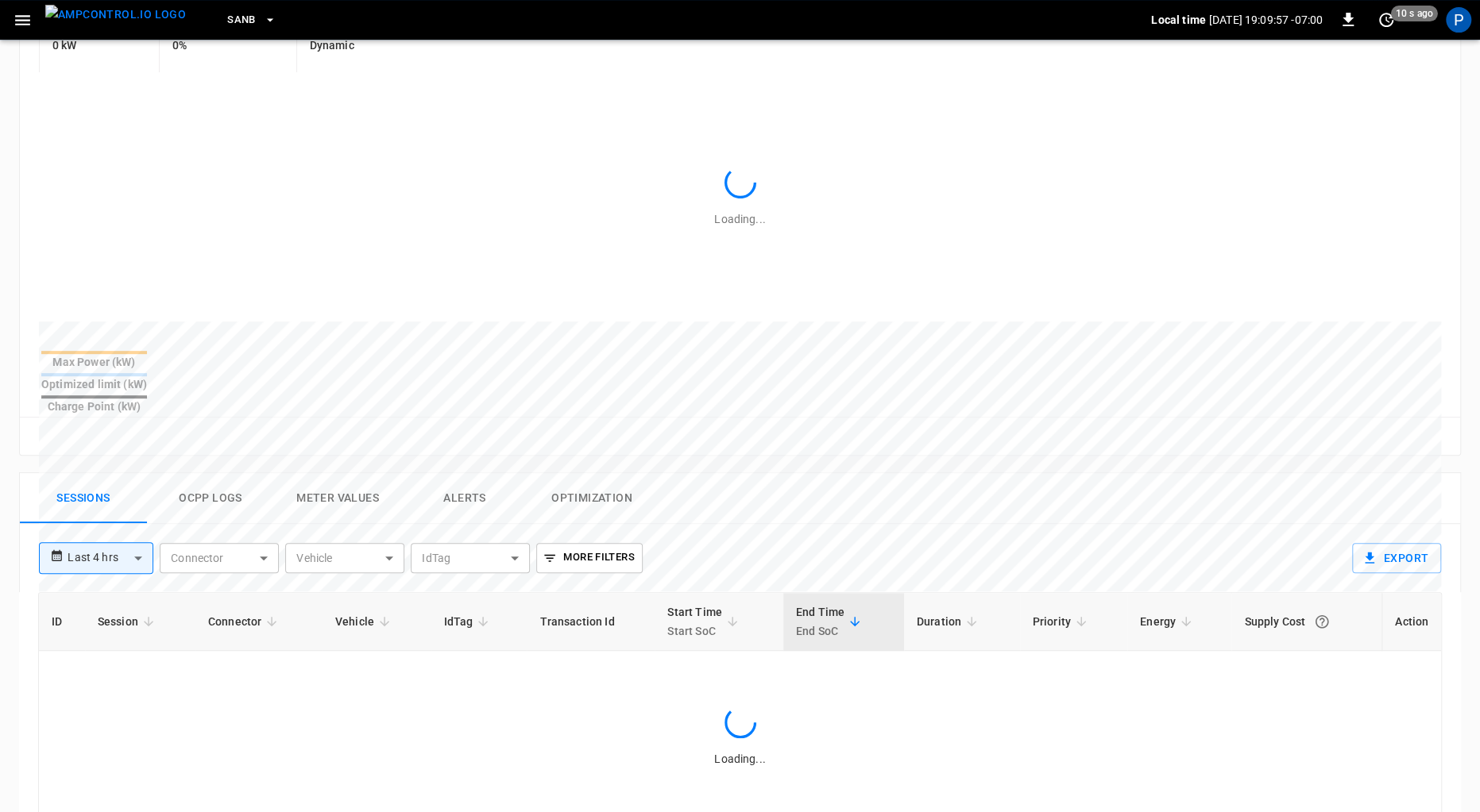
scroll to position [732, 0]
